Goal: Find specific page/section: Find specific page/section

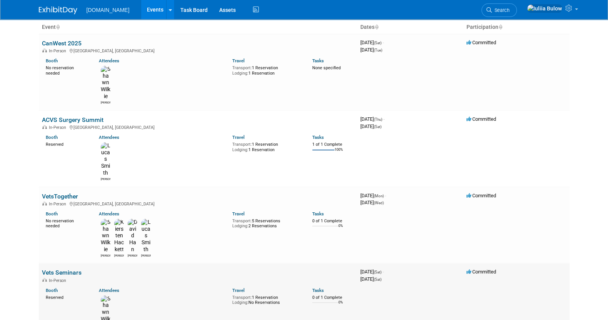
scroll to position [96, 0]
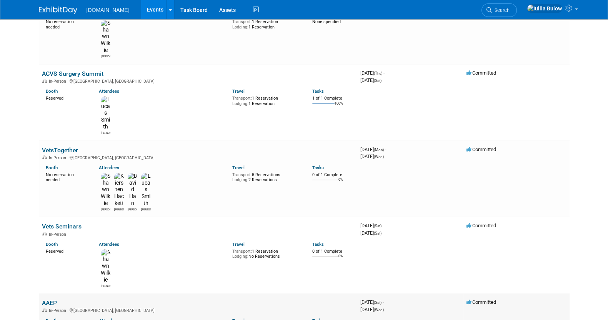
click at [49, 294] on link "AAEP" at bounding box center [49, 302] width 15 height 7
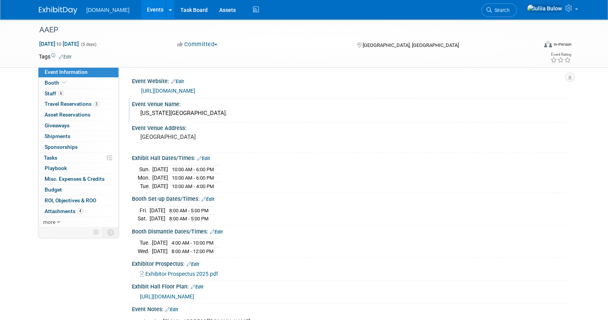
click at [226, 117] on div "Colorado Convention Center." at bounding box center [351, 113] width 426 height 12
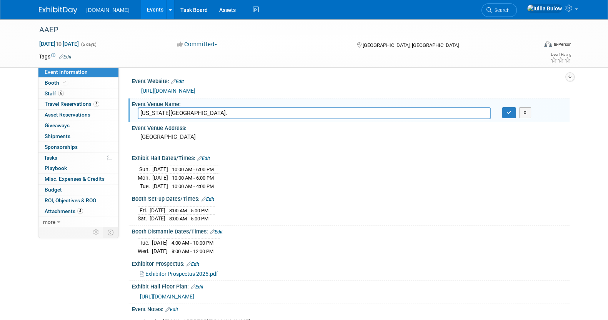
drag, startPoint x: 226, startPoint y: 114, endPoint x: 135, endPoint y: 115, distance: 91.5
click at [135, 115] on div "Colorado Convention Center." at bounding box center [314, 113] width 364 height 12
click at [528, 114] on button "X" at bounding box center [525, 112] width 12 height 11
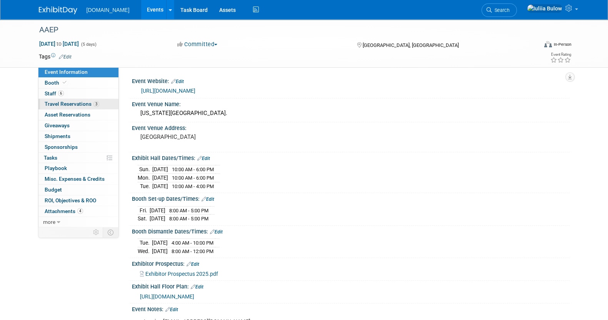
click at [67, 102] on span "Travel Reservations 3" at bounding box center [72, 104] width 55 height 6
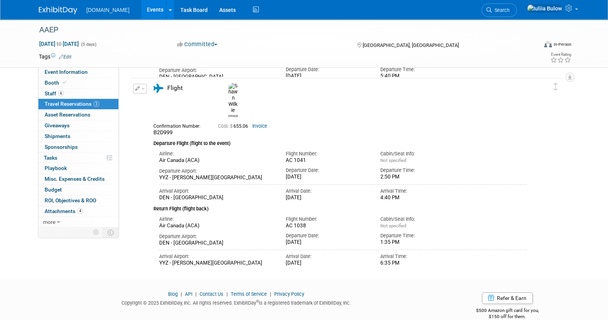
scroll to position [331, 0]
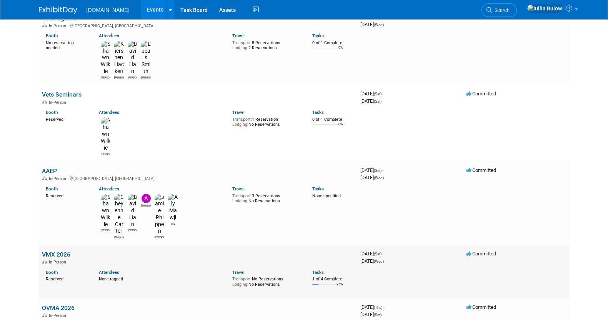
scroll to position [240, 0]
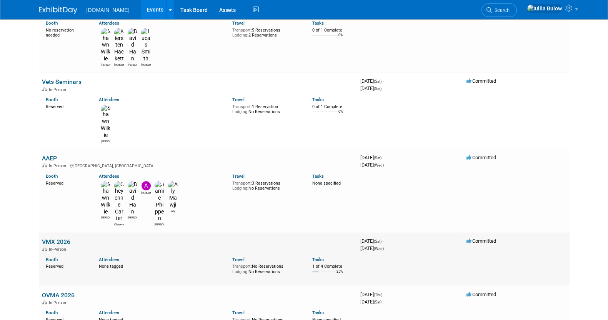
click at [54, 238] on link "VMX 2026" at bounding box center [56, 241] width 28 height 7
